Goal: Check status

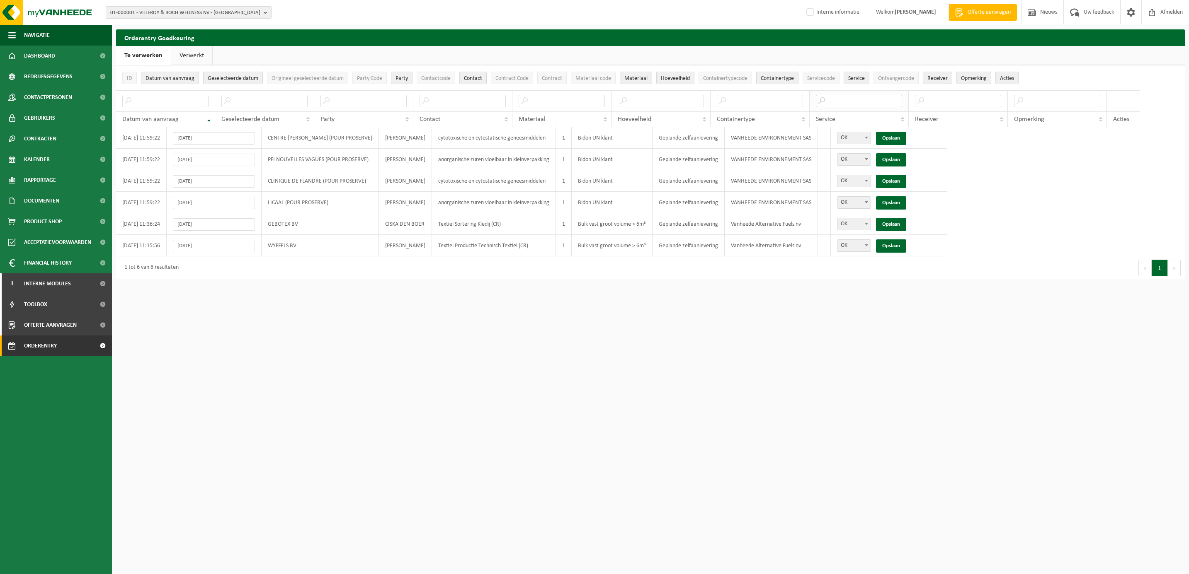
click at [816, 105] on input "text" at bounding box center [859, 101] width 86 height 12
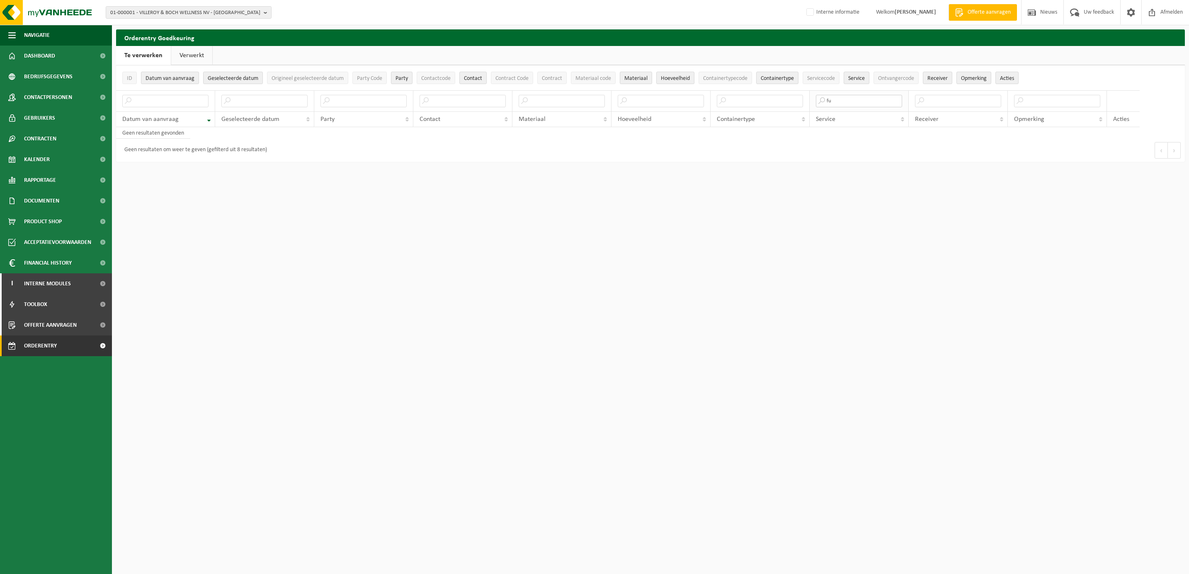
type input "f"
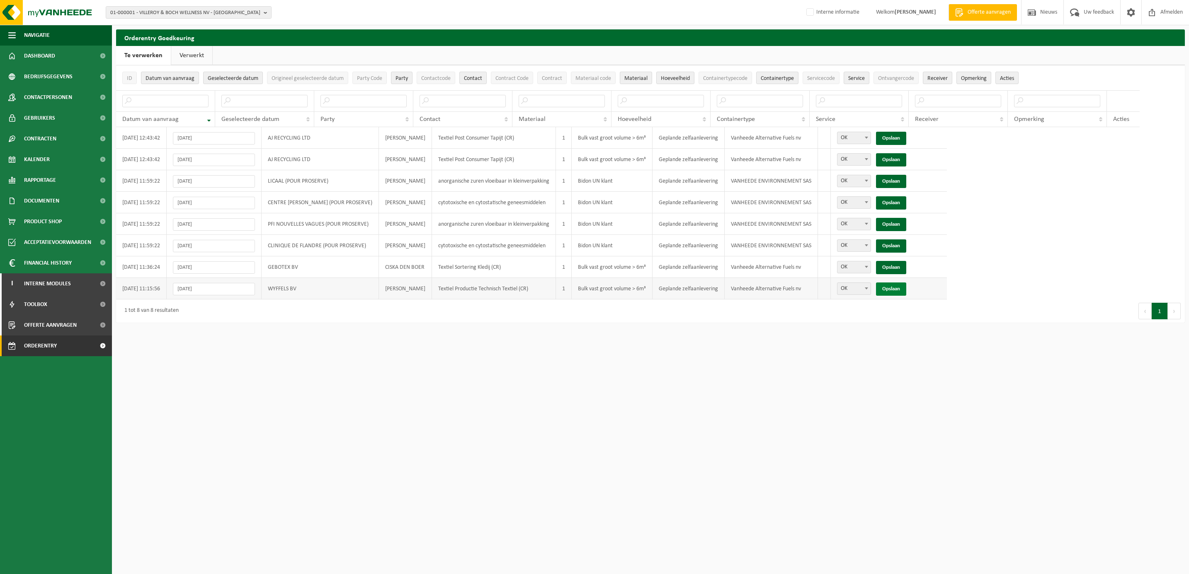
click at [906, 292] on link "Opslaan" at bounding box center [891, 289] width 30 height 13
click at [906, 269] on link "Opslaan" at bounding box center [891, 267] width 30 height 13
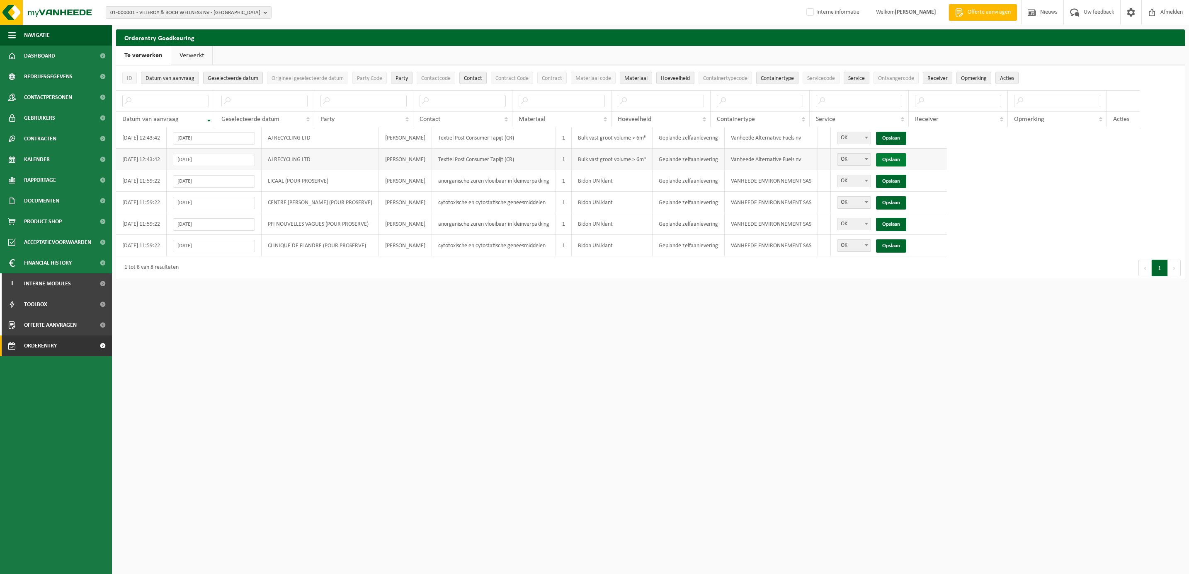
click at [906, 155] on link "Opslaan" at bounding box center [891, 159] width 30 height 13
click at [906, 137] on link "Opslaan" at bounding box center [891, 138] width 30 height 13
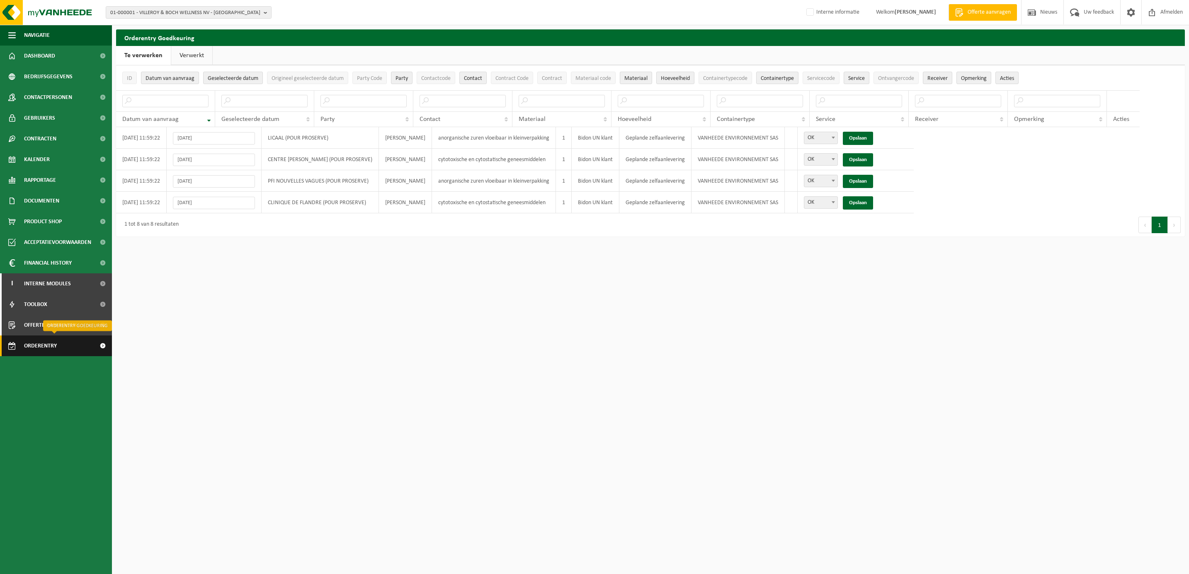
click at [50, 349] on span "Orderentry Goedkeuring" at bounding box center [59, 346] width 70 height 21
